Goal: Transaction & Acquisition: Purchase product/service

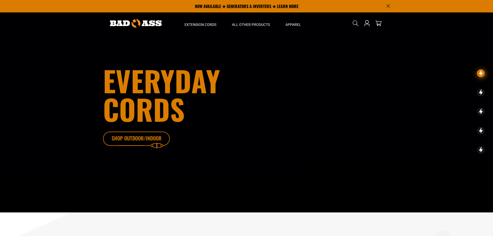
click at [145, 138] on icon at bounding box center [144, 140] width 67 height 17
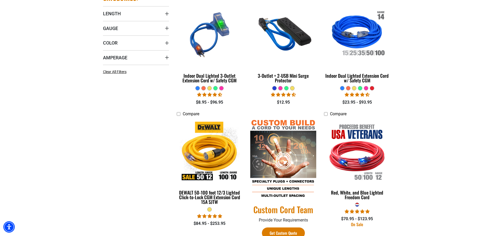
scroll to position [155, 0]
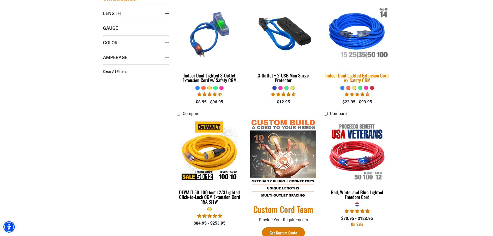
click at [351, 77] on div "Indoor Dual Lighted Extension Cord w/ Safety CGM" at bounding box center [357, 77] width 66 height 9
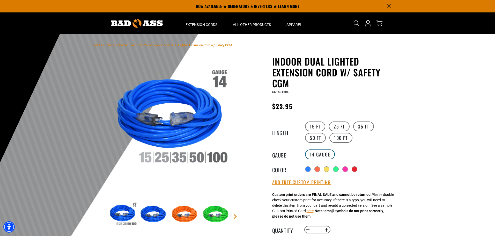
click at [323, 156] on label "14 Gauge" at bounding box center [320, 154] width 30 height 10
click at [341, 152] on div "14 Gauge" at bounding box center [351, 154] width 95 height 11
click at [318, 151] on label "14 Gauge" at bounding box center [320, 154] width 30 height 10
click at [313, 154] on label "14 Gauge" at bounding box center [320, 154] width 30 height 10
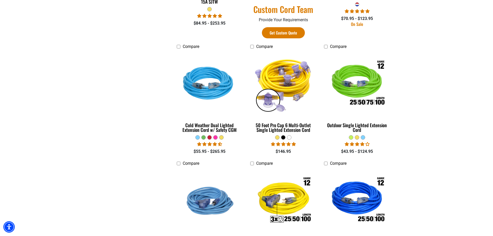
scroll to position [415, 0]
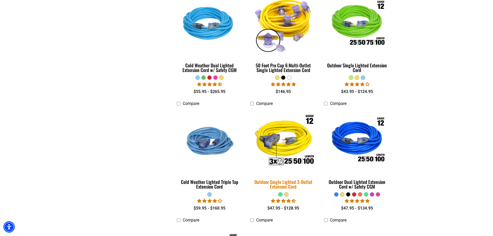
click at [306, 159] on img at bounding box center [283, 141] width 73 height 66
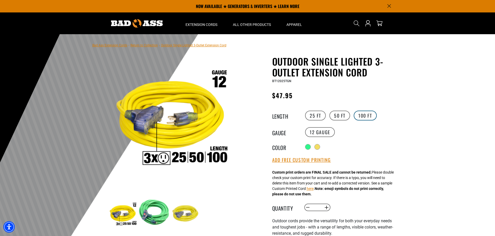
click at [363, 114] on label "100 FT" at bounding box center [365, 116] width 23 height 10
